Goal: Task Accomplishment & Management: Use online tool/utility

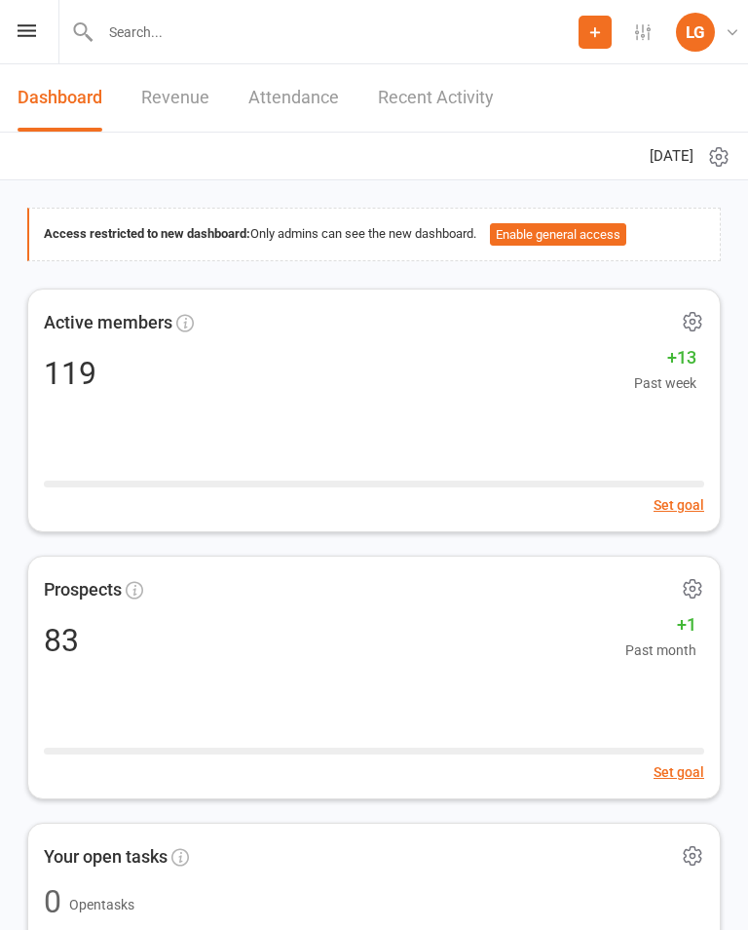
click at [31, 26] on icon at bounding box center [27, 30] width 19 height 13
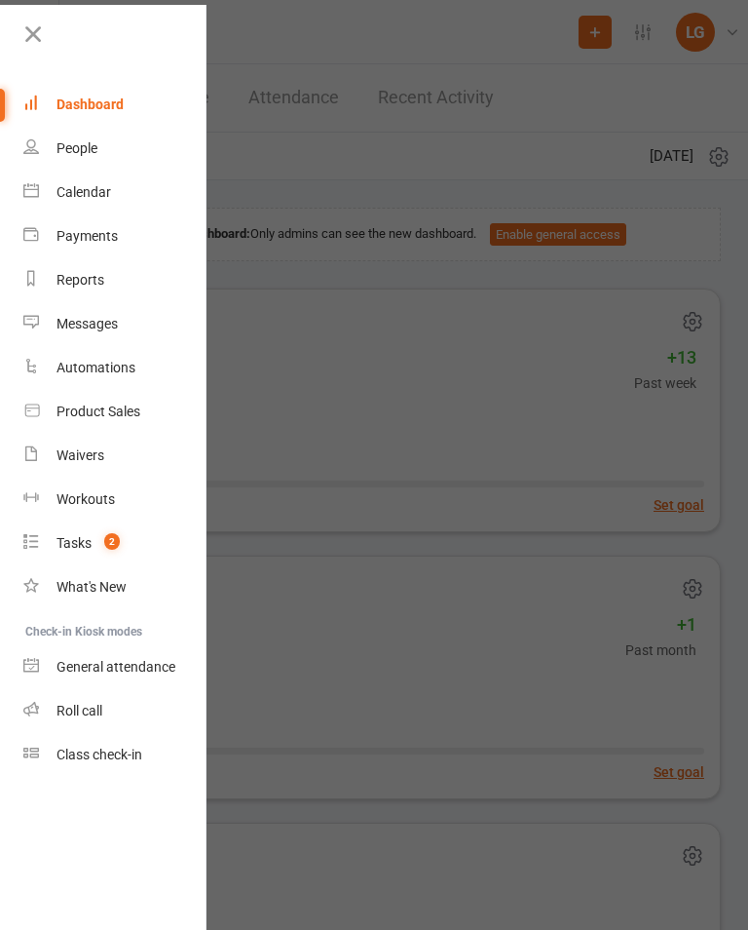
click at [118, 193] on link "Calendar" at bounding box center [115, 193] width 184 height 44
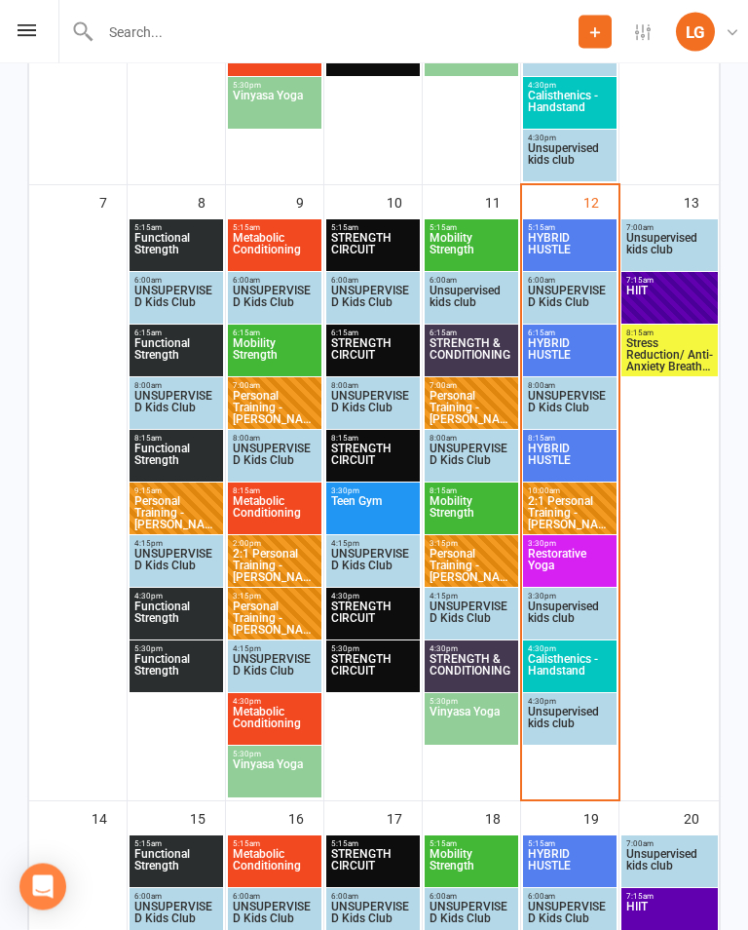
scroll to position [861, 0]
click at [582, 502] on span "2:1 Personal Training - [PERSON_NAME] [PERSON_NAME]..." at bounding box center [570, 512] width 86 height 35
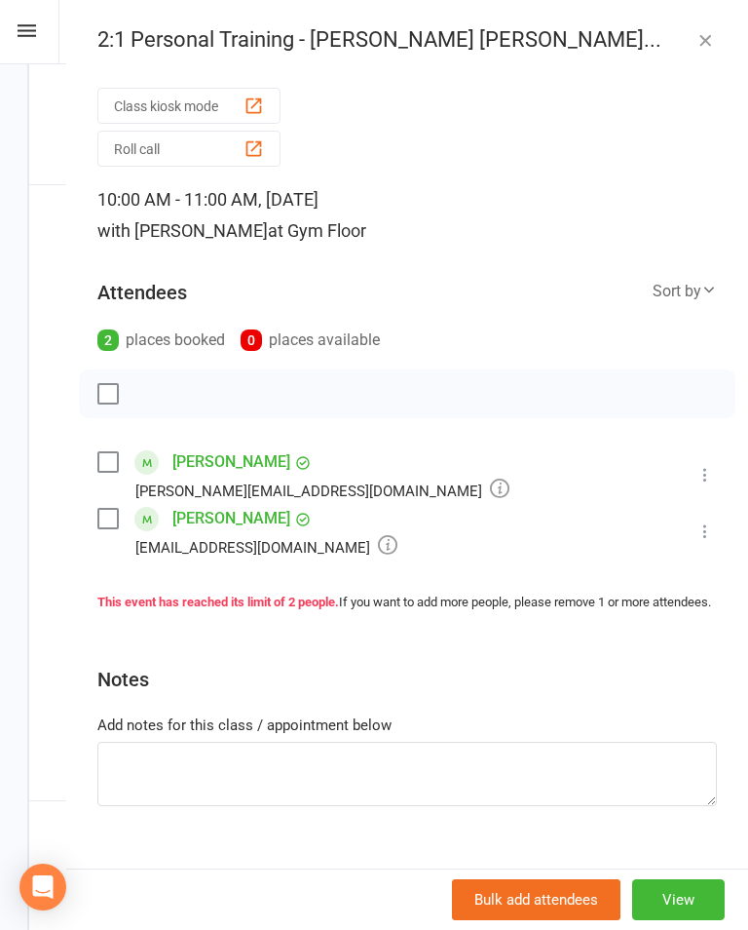
click at [704, 475] on icon at bounding box center [705, 474] width 19 height 19
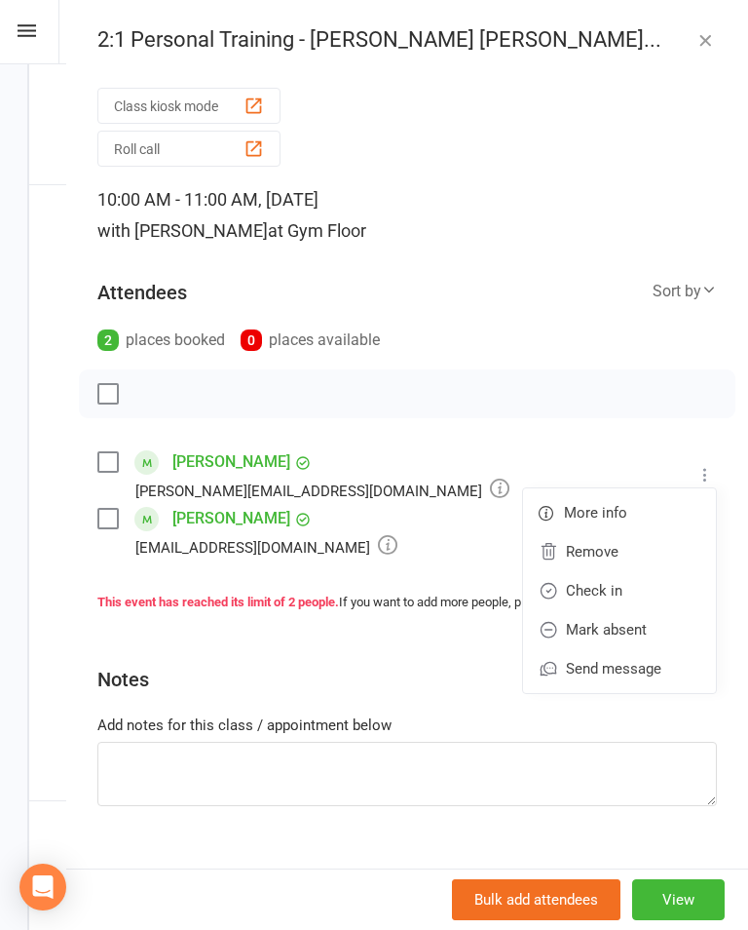
click at [642, 581] on link "Check in" at bounding box center [619, 590] width 193 height 39
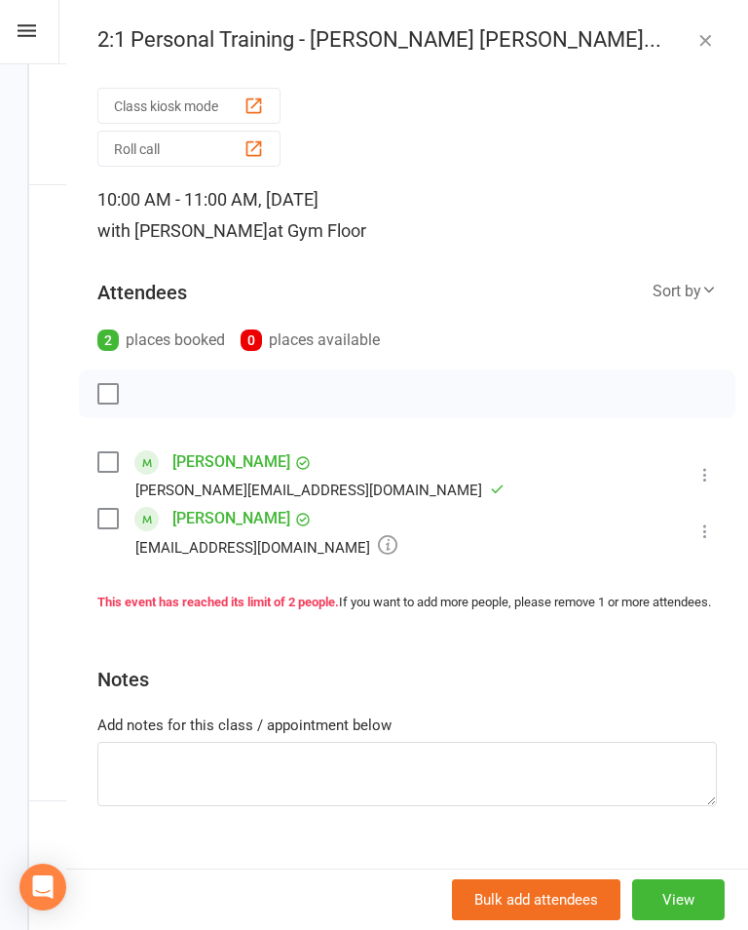
click at [715, 530] on icon at bounding box center [705, 530] width 19 height 19
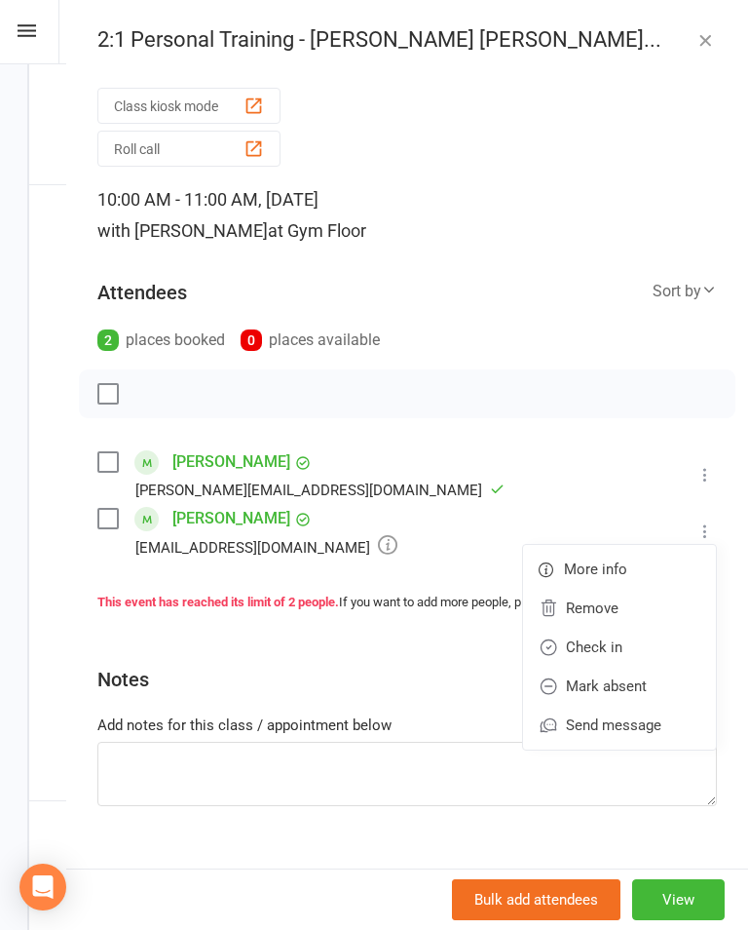
click at [642, 643] on link "Check in" at bounding box center [619, 646] width 193 height 39
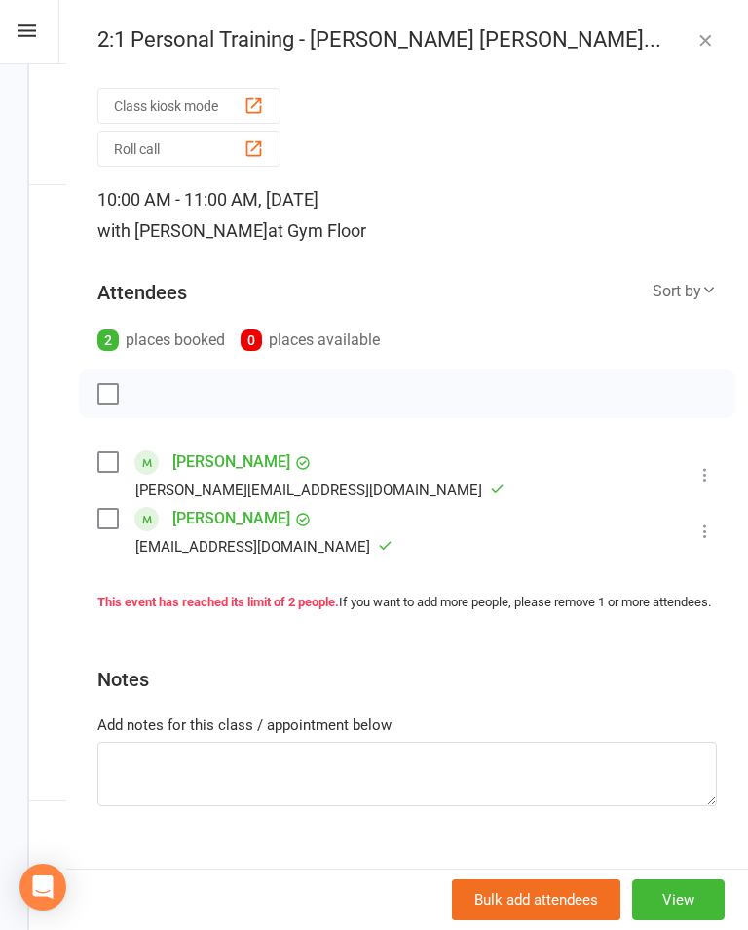
click at [703, 50] on button "button" at bounding box center [705, 39] width 23 height 23
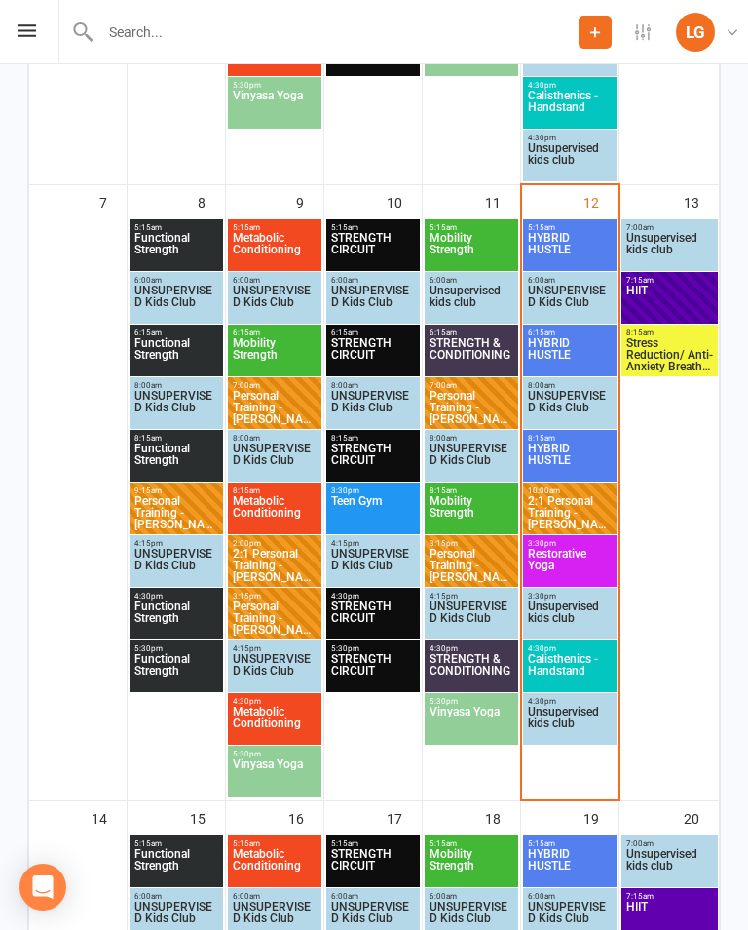
click at [581, 506] on span "2:1 Personal Training - [PERSON_NAME] [PERSON_NAME]..." at bounding box center [570, 512] width 86 height 35
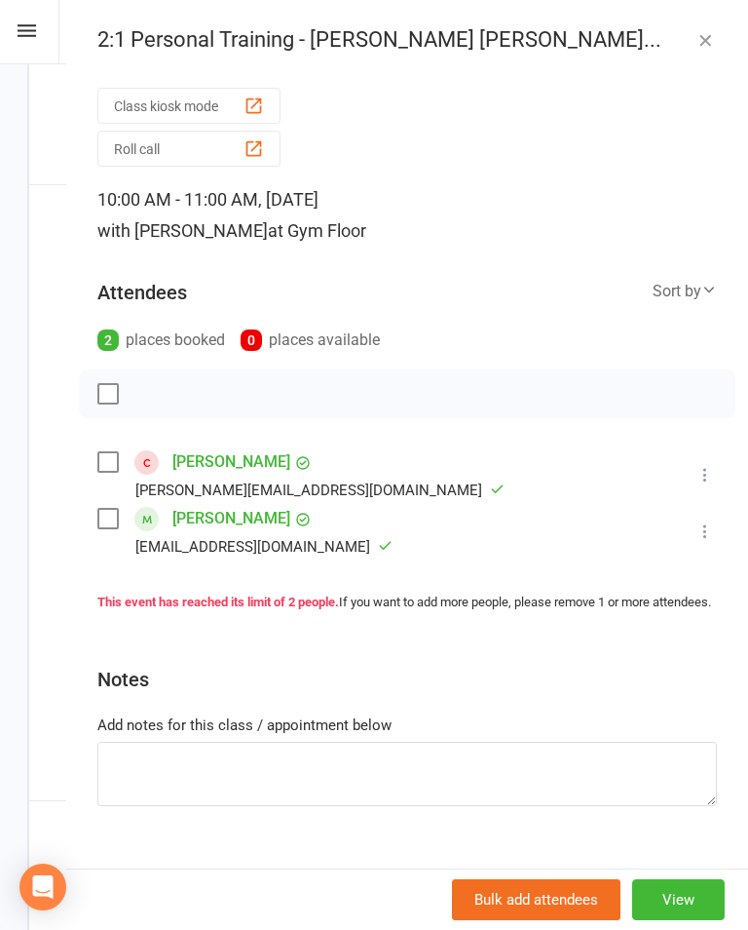
click at [704, 35] on icon "button" at bounding box center [705, 39] width 19 height 19
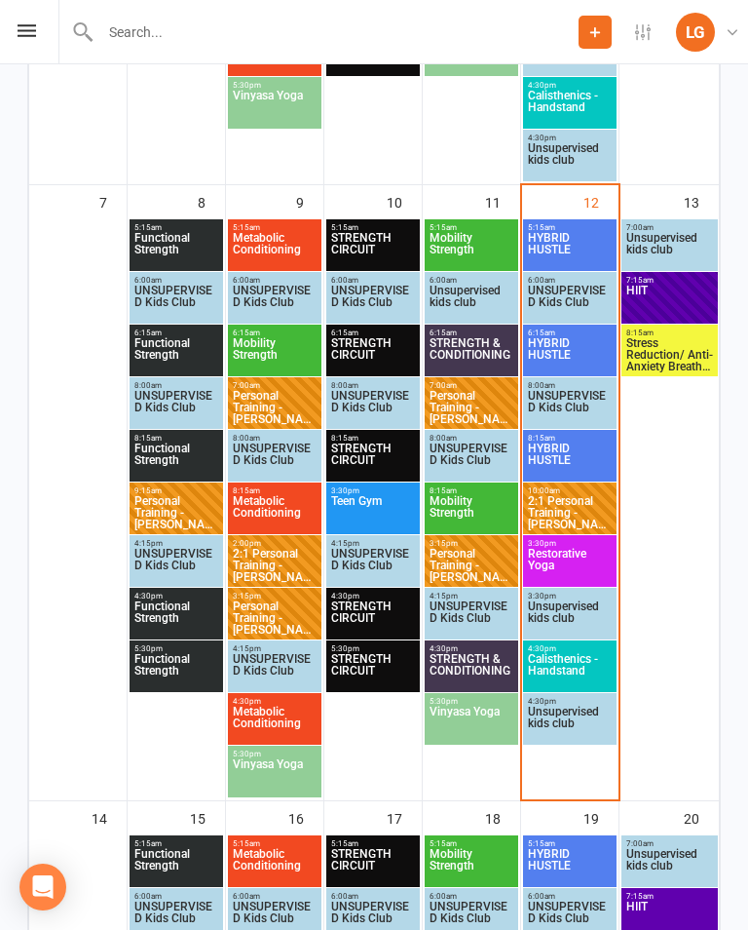
click at [584, 561] on span "Restorative Yoga" at bounding box center [570, 565] width 86 height 35
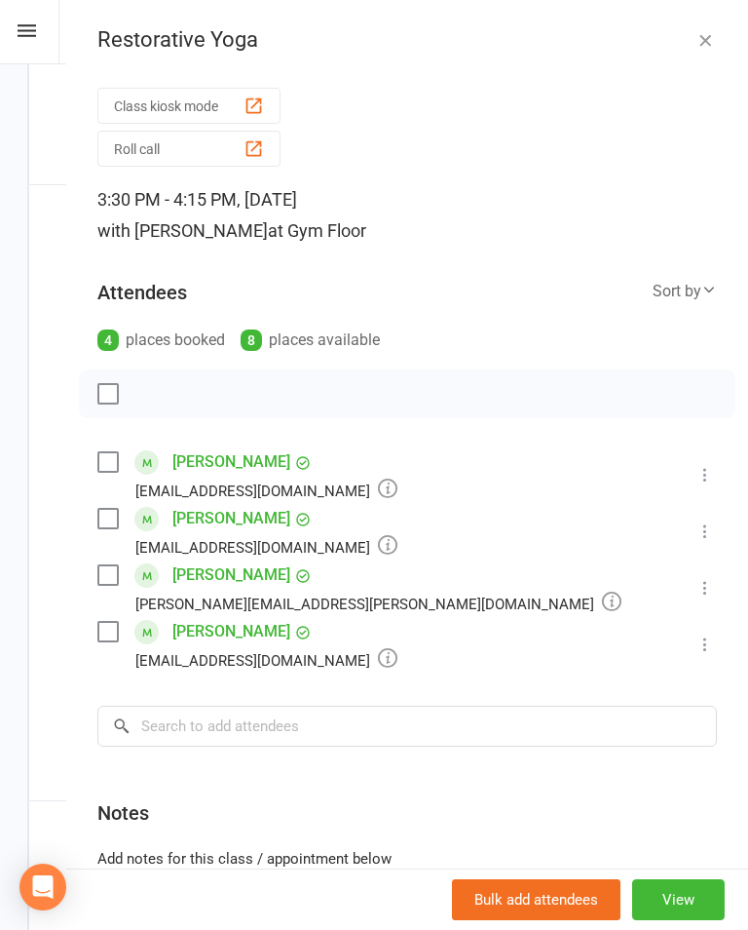
click at [709, 42] on icon "button" at bounding box center [705, 39] width 19 height 19
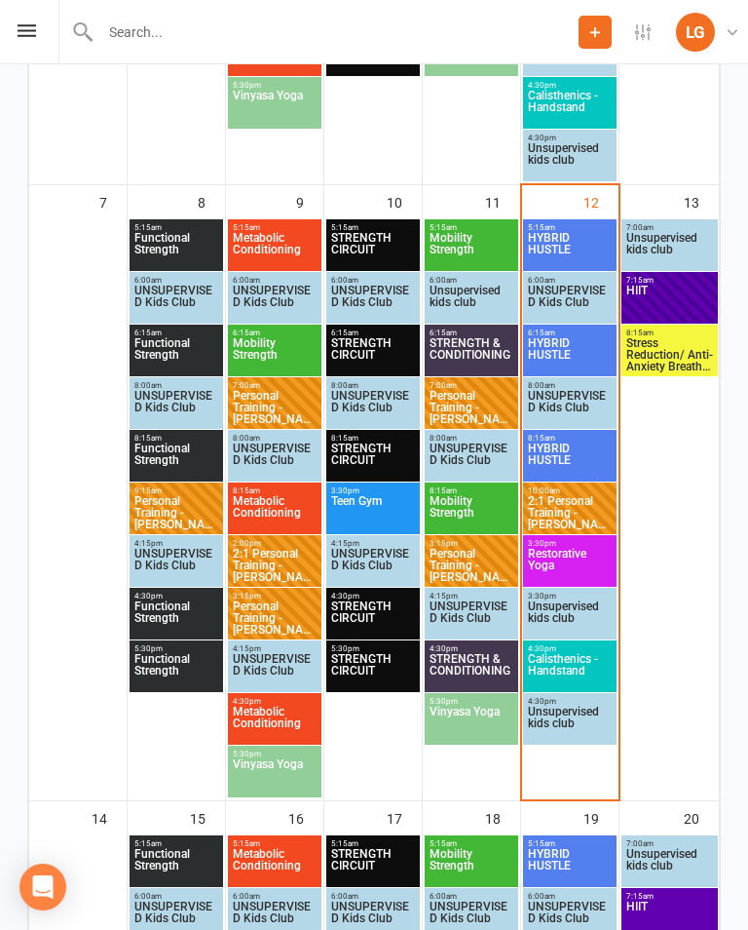
click at [565, 664] on span "Calisthenics - Handstand" at bounding box center [570, 670] width 86 height 35
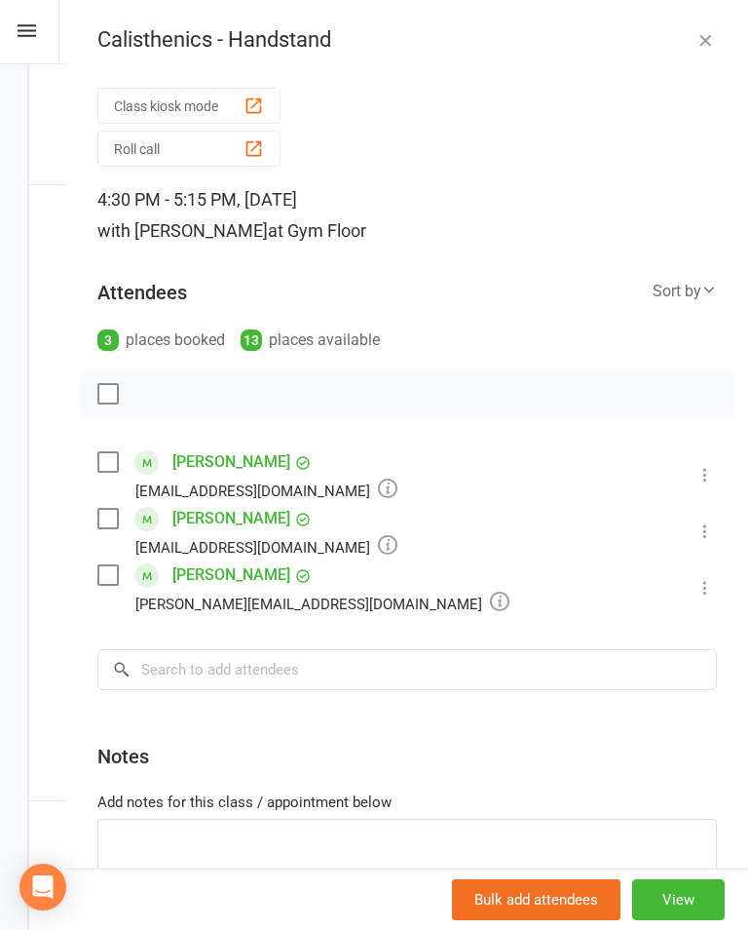
click at [710, 33] on icon "button" at bounding box center [705, 39] width 19 height 19
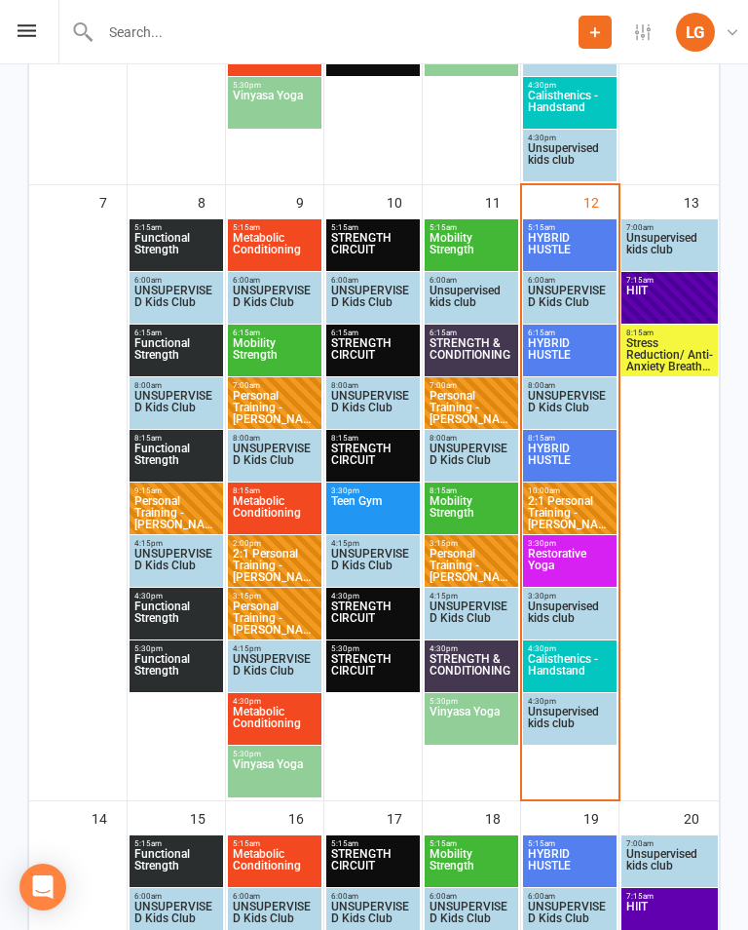
click at [681, 334] on span "8:15am - 9:00am" at bounding box center [670, 332] width 89 height 9
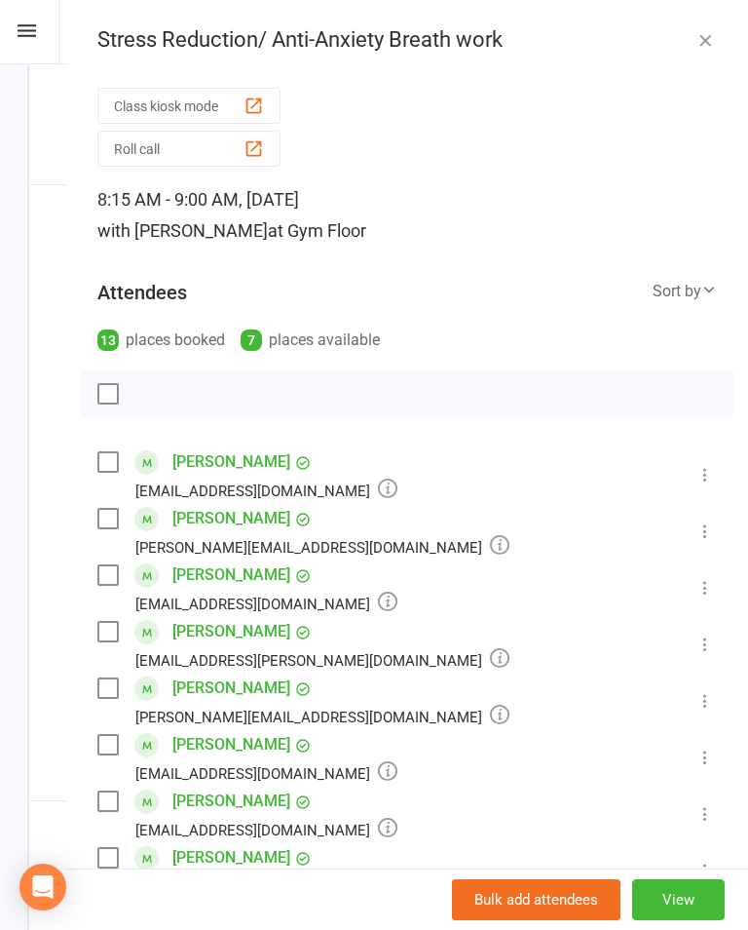
click at [701, 42] on icon "button" at bounding box center [705, 39] width 19 height 19
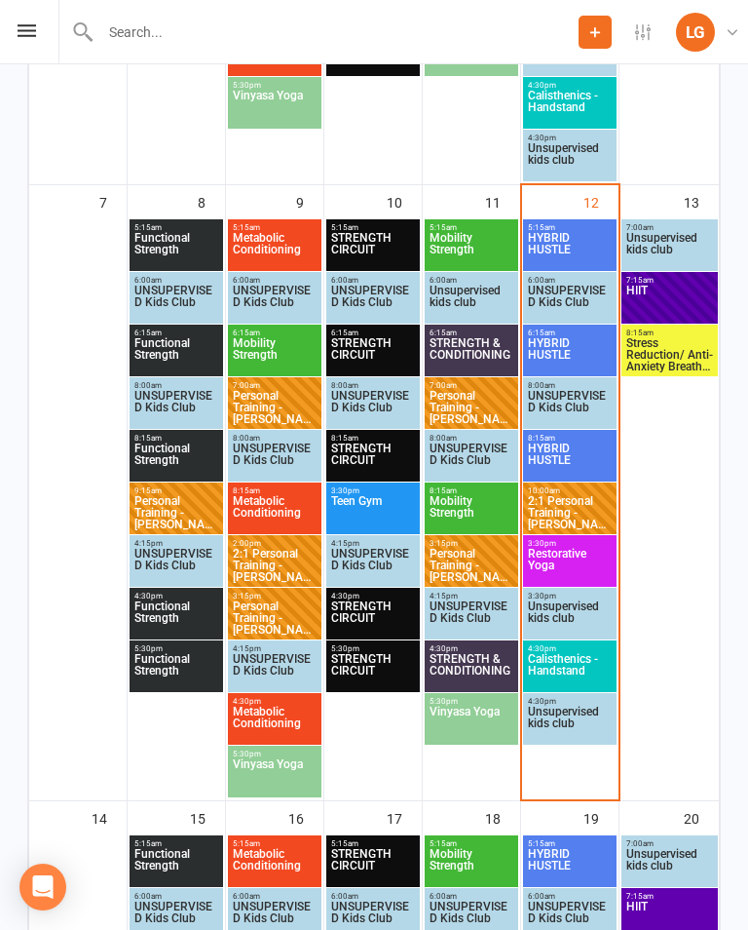
click at [674, 300] on span "HIIT" at bounding box center [670, 302] width 89 height 35
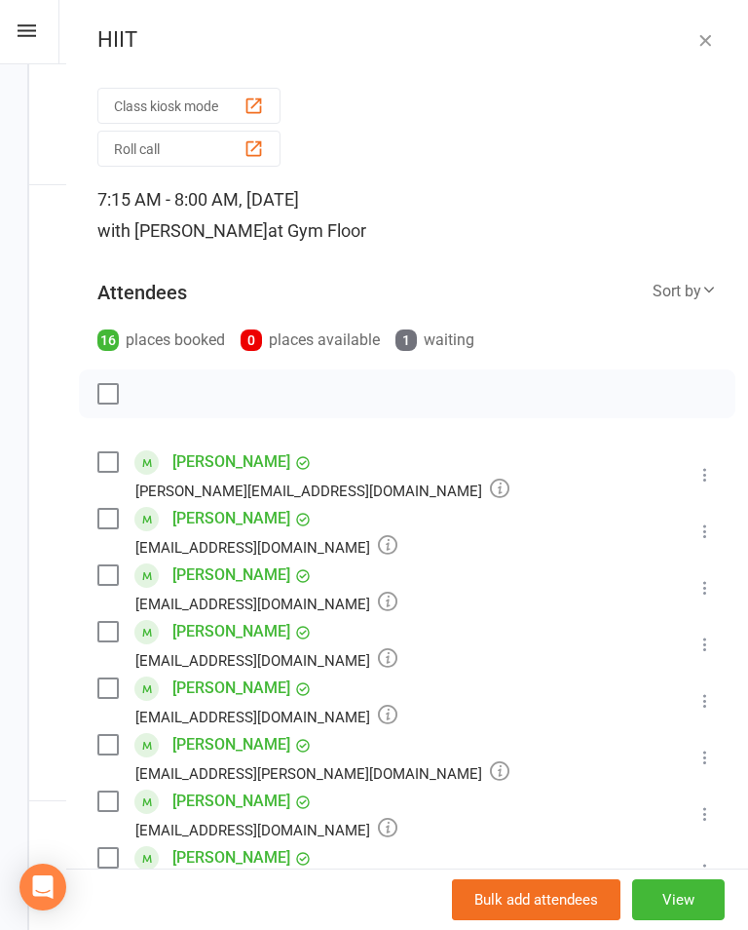
scroll to position [0, 0]
click at [695, 35] on button "button" at bounding box center [705, 39] width 23 height 23
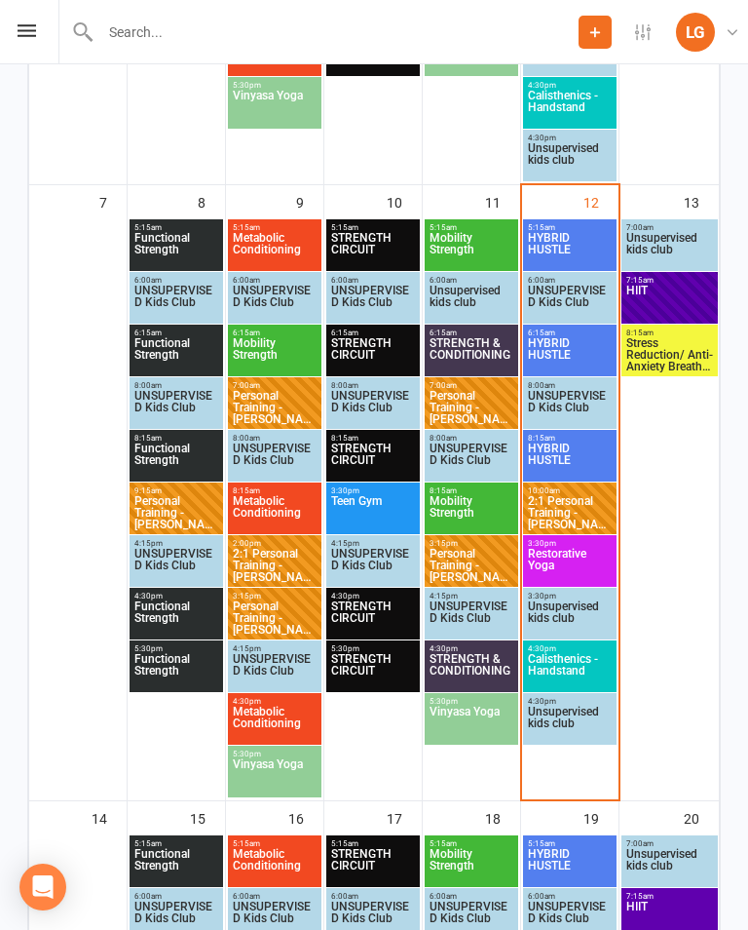
click at [578, 239] on span "HYBRID HUSTLE" at bounding box center [570, 249] width 86 height 35
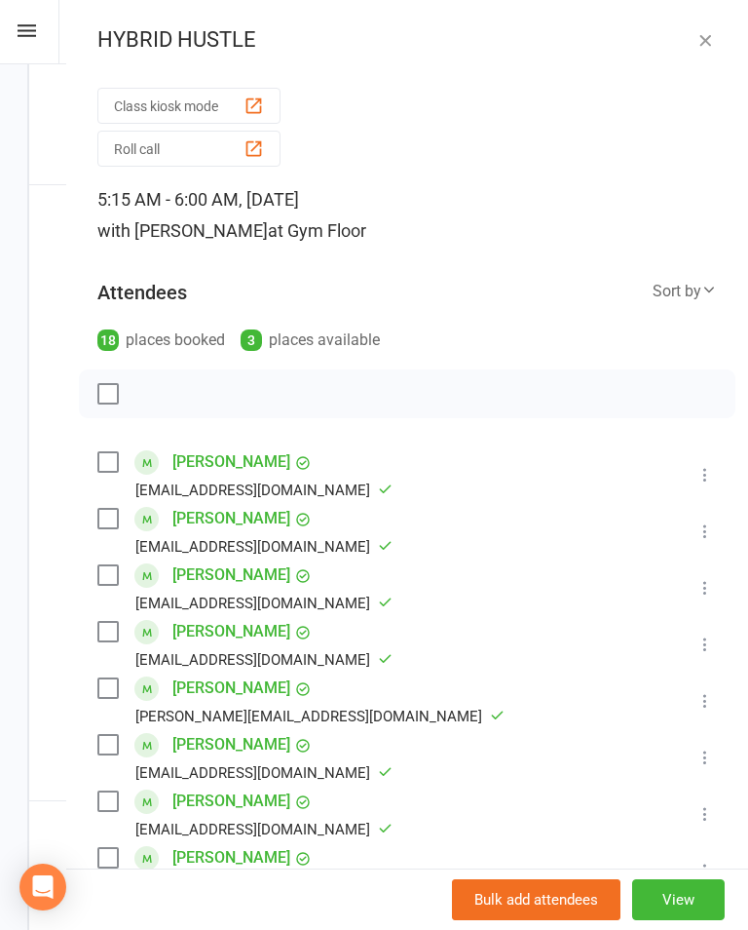
click at [696, 34] on icon "button" at bounding box center [705, 39] width 19 height 19
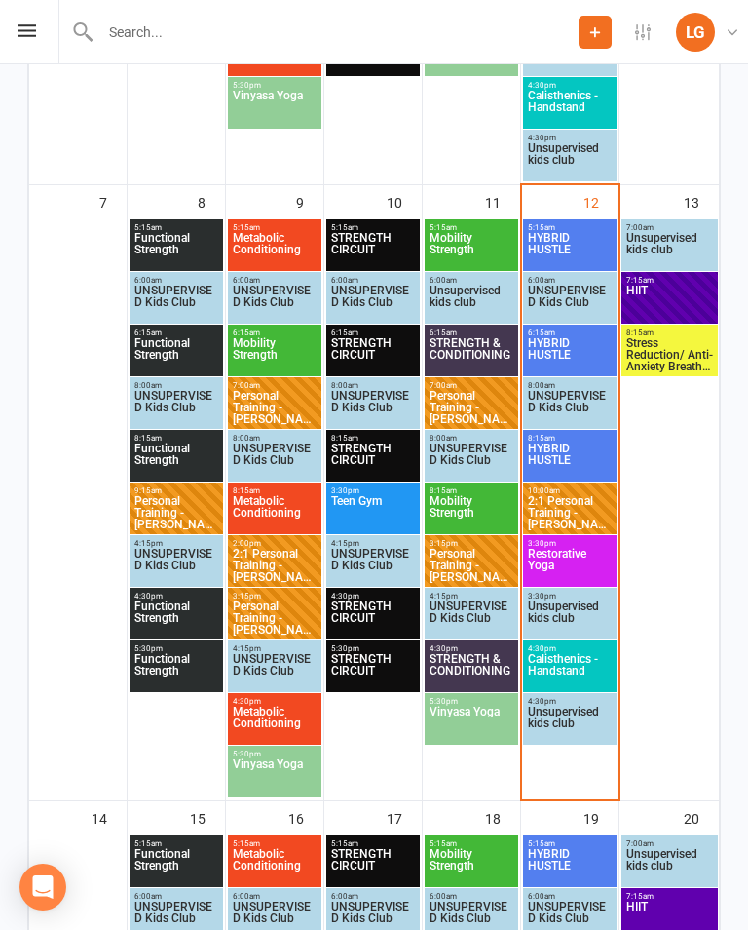
click at [573, 330] on span "6:15am - 7:00am" at bounding box center [570, 332] width 86 height 9
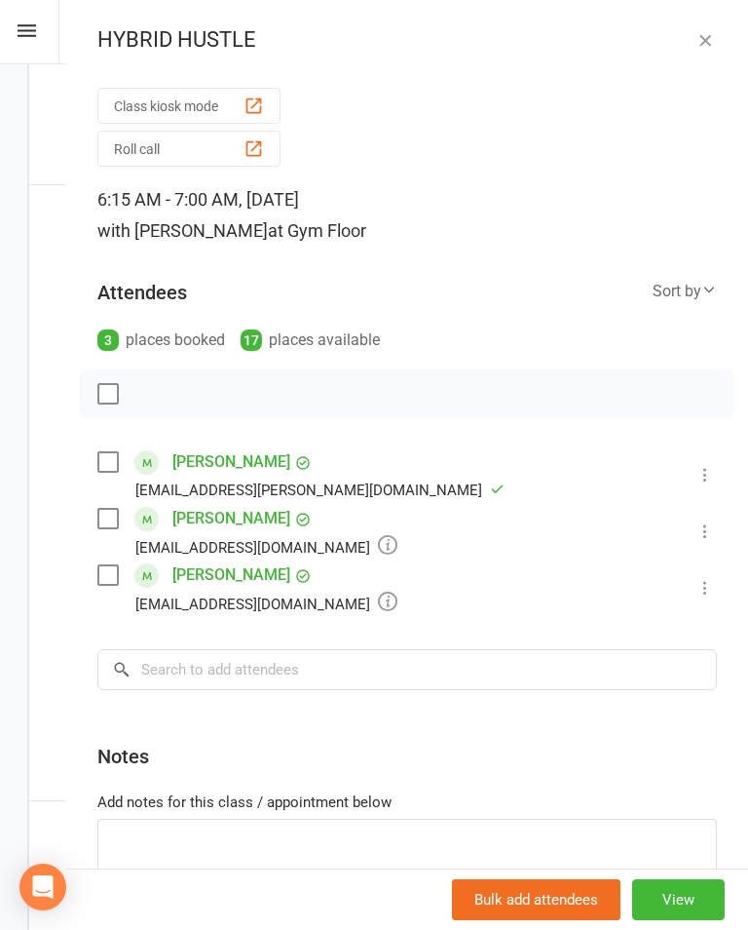
click at [709, 32] on icon "button" at bounding box center [705, 39] width 19 height 19
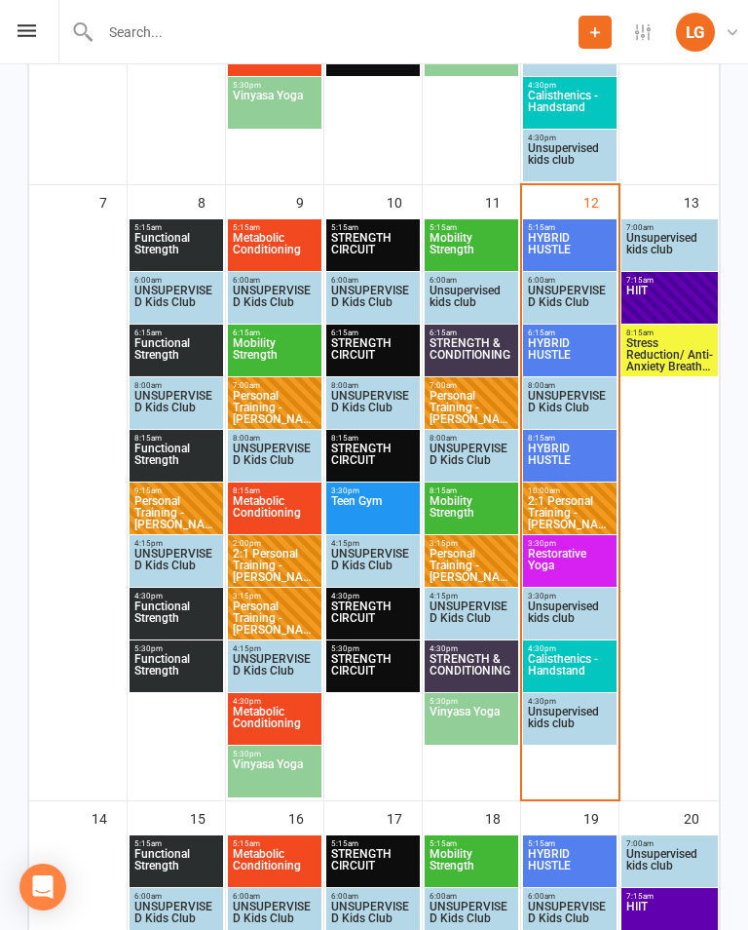
click at [568, 442] on span "HYBRID HUSTLE" at bounding box center [570, 459] width 86 height 35
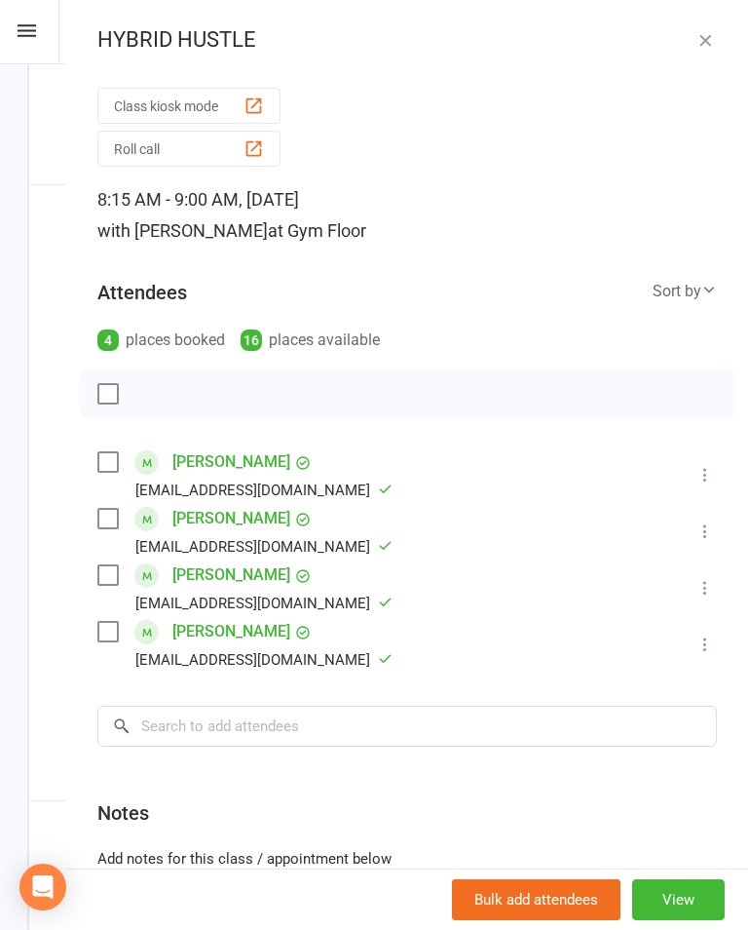
click at [702, 40] on icon "button" at bounding box center [705, 39] width 19 height 19
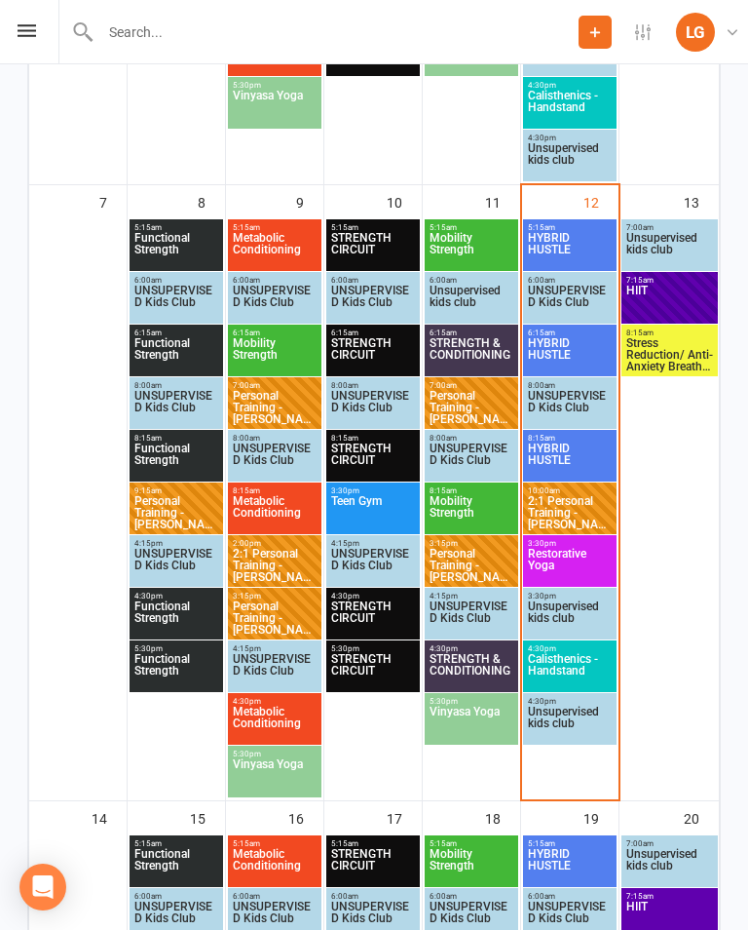
click at [588, 352] on span "HYBRID HUSTLE" at bounding box center [570, 354] width 86 height 35
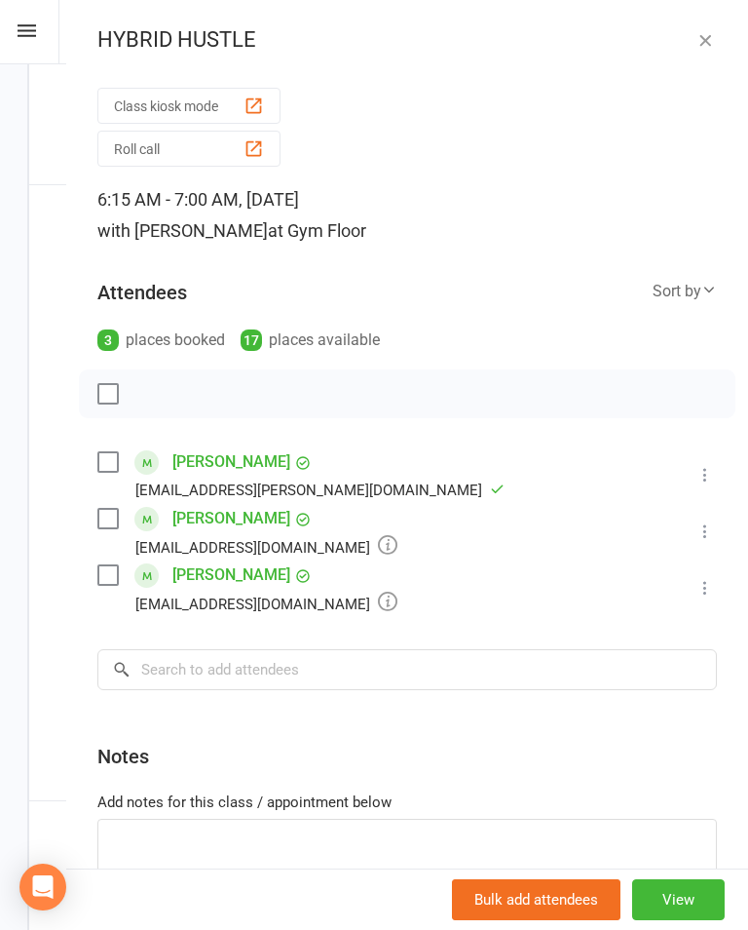
click at [710, 524] on icon at bounding box center [705, 530] width 19 height 19
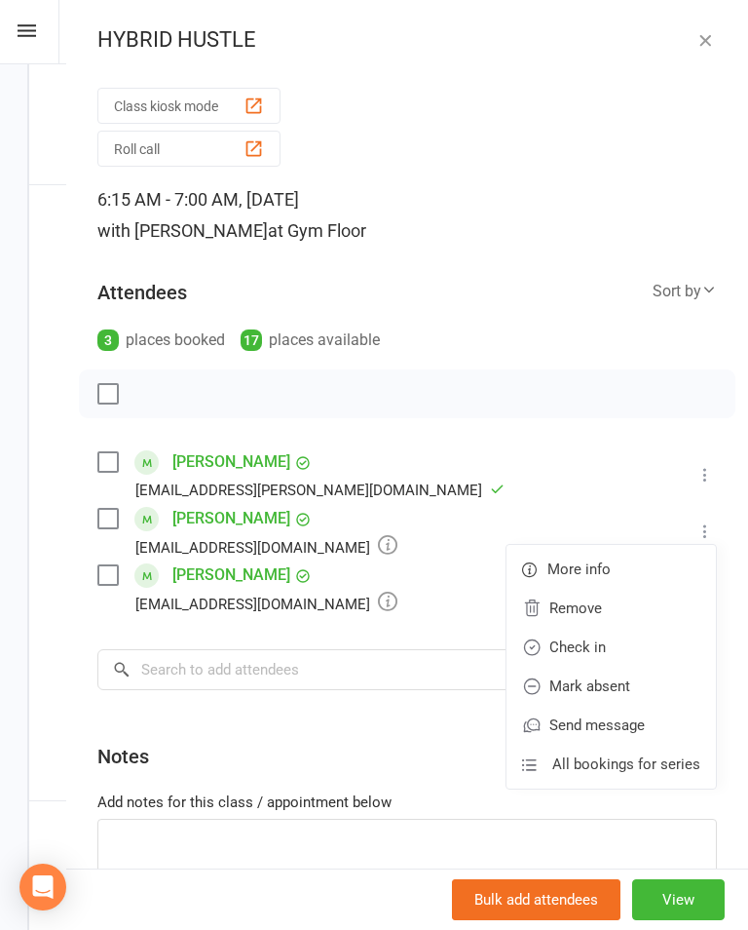
click at [666, 173] on div "Class kiosk mode Roll call 6:15 AM - 7:00 AM, [DATE] with [PERSON_NAME] at Gym …" at bounding box center [407, 530] width 682 height 899
